Goal: Information Seeking & Learning: Learn about a topic

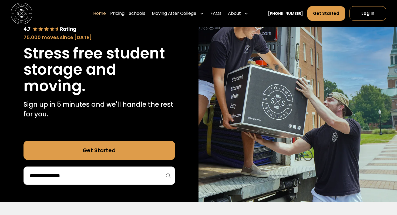
scroll to position [65, 0]
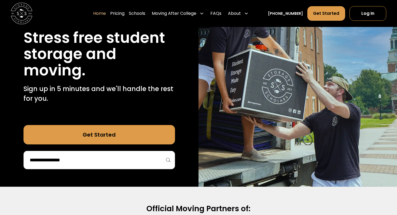
click at [107, 158] on input "search" at bounding box center [99, 160] width 140 height 9
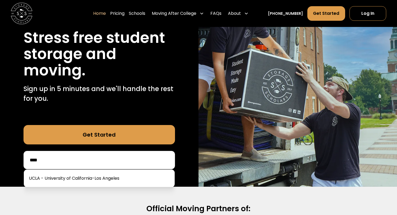
type input "****"
click at [136, 182] on link at bounding box center [99, 179] width 146 height 12
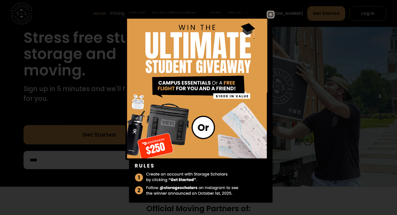
click at [268, 11] on link at bounding box center [271, 15] width 8 height 8
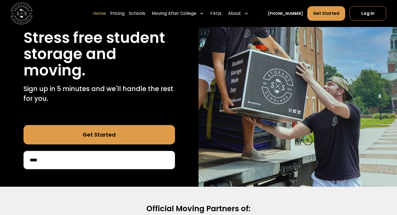
click at [111, 131] on link "Get Started" at bounding box center [98, 134] width 151 height 19
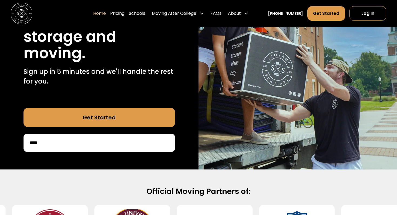
click at [215, 90] on img at bounding box center [297, 66] width 198 height 208
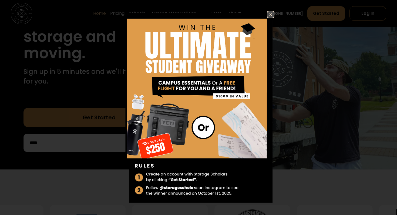
click at [271, 16] on img at bounding box center [270, 14] width 6 height 6
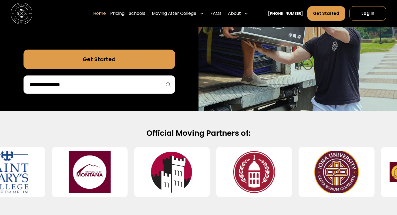
scroll to position [141, 0]
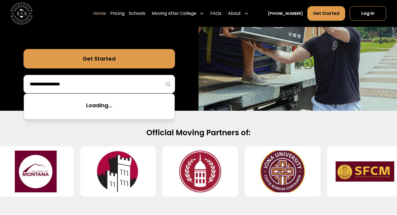
click at [82, 89] on input "search" at bounding box center [99, 84] width 140 height 9
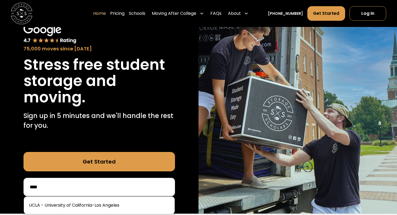
scroll to position [0, 0]
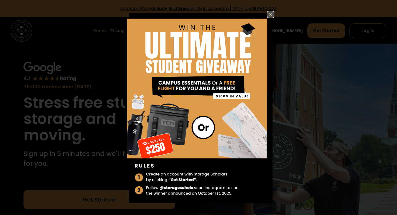
type input "****"
click at [270, 17] on img at bounding box center [270, 14] width 6 height 6
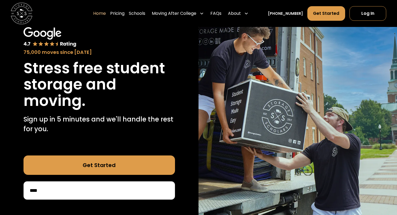
scroll to position [40, 0]
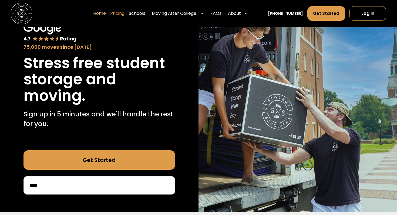
click at [120, 15] on link "Pricing" at bounding box center [117, 13] width 14 height 15
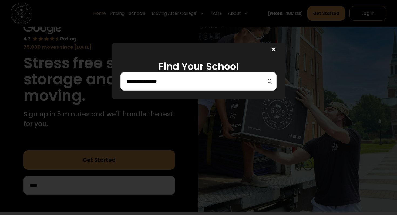
click at [191, 75] on div at bounding box center [198, 81] width 156 height 18
click at [169, 77] on input "search" at bounding box center [198, 81] width 145 height 9
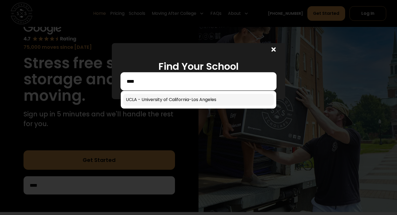
type input "****"
click at [197, 96] on link at bounding box center [198, 100] width 151 height 12
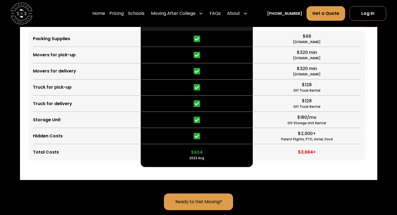
scroll to position [1352, 0]
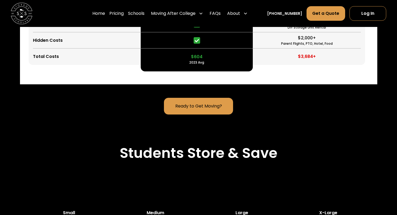
scroll to position [1447, 0]
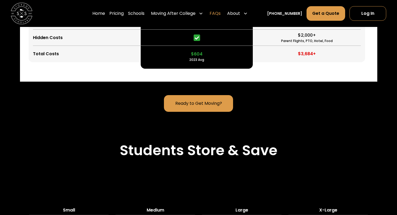
click at [220, 13] on link "FAQs" at bounding box center [214, 13] width 11 height 15
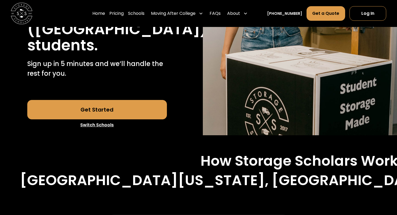
scroll to position [175, 0]
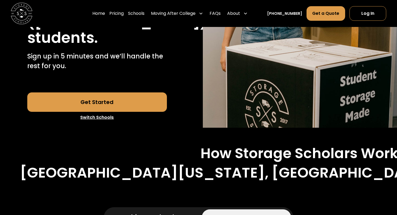
click at [167, 210] on link "Ship to School" at bounding box center [150, 218] width 89 height 16
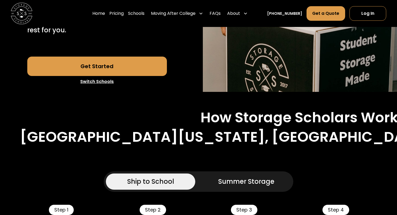
scroll to position [273, 0]
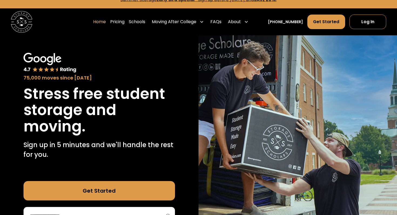
scroll to position [12, 0]
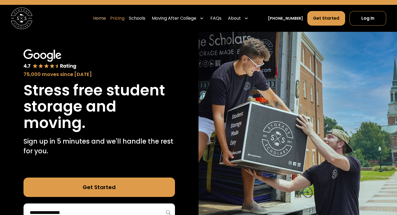
click at [124, 16] on link "Pricing" at bounding box center [117, 18] width 14 height 15
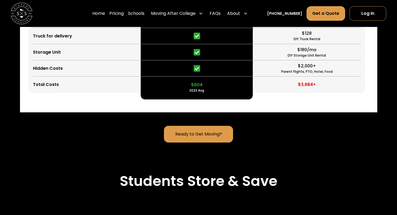
scroll to position [1417, 0]
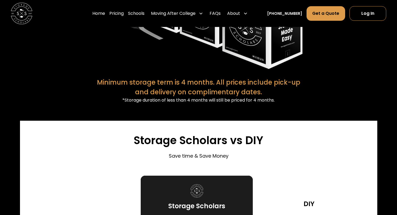
scroll to position [1161, 0]
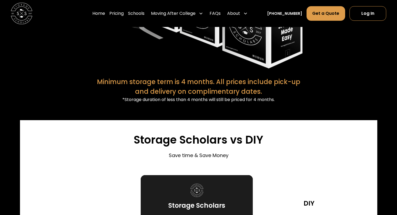
click at [100, 77] on div "Minimum storage term is 4 months. All prices include pick-up and delivery on co…" at bounding box center [198, 86] width 208 height 19
drag, startPoint x: 99, startPoint y: 64, endPoint x: 125, endPoint y: 64, distance: 26.2
click at [125, 77] on div "Minimum storage term is 4 months. All prices include pick-up and delivery on co…" at bounding box center [198, 86] width 208 height 19
drag, startPoint x: 127, startPoint y: 66, endPoint x: 96, endPoint y: 62, distance: 31.0
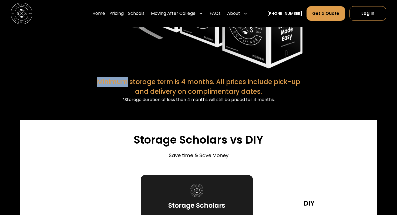
click at [96, 77] on div "Minimum storage term is 4 months. All prices include pick-up and delivery on co…" at bounding box center [198, 86] width 208 height 19
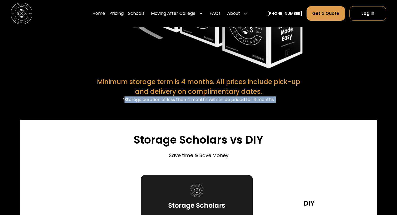
drag, startPoint x: 124, startPoint y: 84, endPoint x: 294, endPoint y: 96, distance: 170.4
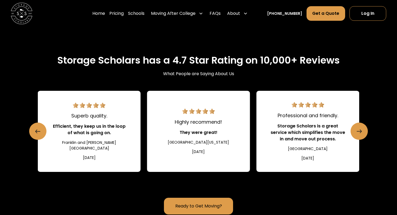
scroll to position [833, 0]
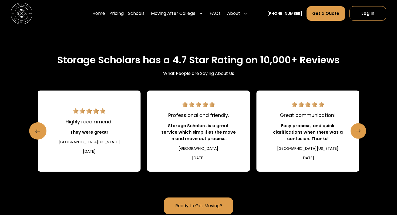
click at [357, 127] on icon "Next slide" at bounding box center [358, 131] width 5 height 9
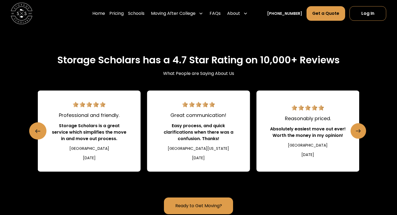
click at [362, 123] on link "Next slide" at bounding box center [358, 131] width 16 height 16
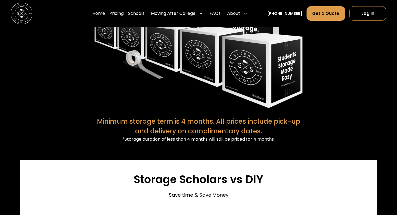
scroll to position [1126, 0]
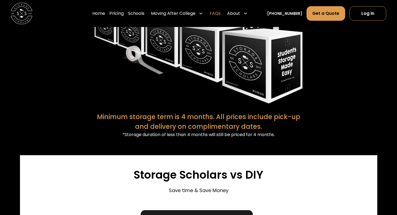
click at [220, 11] on link "FAQs" at bounding box center [214, 13] width 11 height 15
